Goal: Task Accomplishment & Management: Complete application form

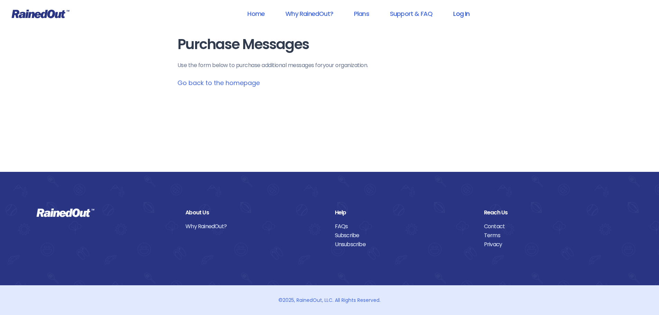
click at [460, 16] on link "Log In" at bounding box center [461, 14] width 34 height 16
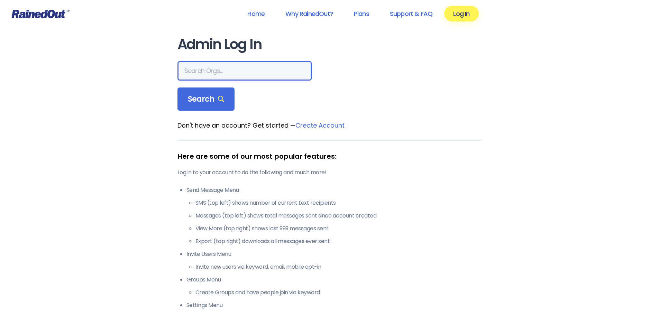
click at [226, 72] on input "text" at bounding box center [244, 70] width 134 height 19
type input "city of [GEOGRAPHIC_DATA] rec"
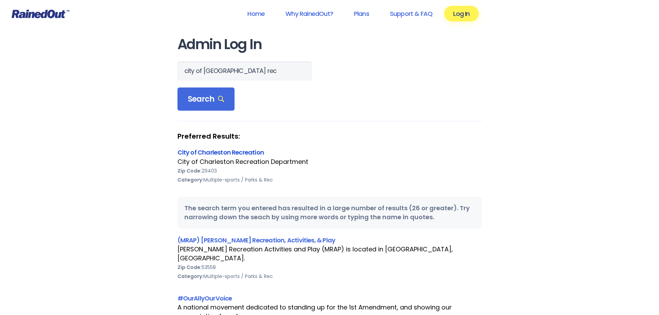
click at [243, 151] on link "City of Charleston Recreation" at bounding box center [220, 152] width 87 height 9
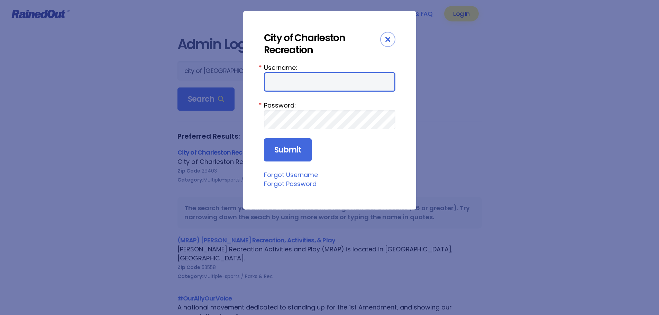
type input "Maybank"
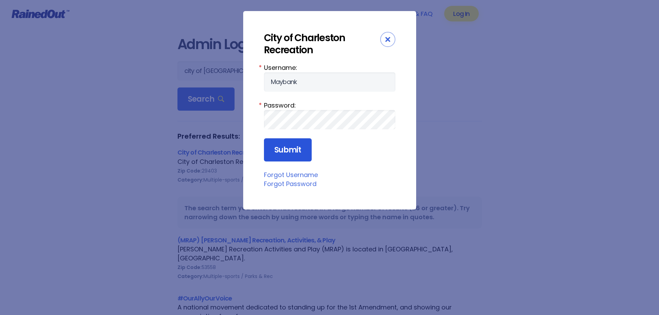
click at [296, 148] on input "Submit" at bounding box center [288, 150] width 48 height 24
click at [297, 148] on input "Submit" at bounding box center [288, 150] width 48 height 24
